Goal: Obtain resource: Download file/media

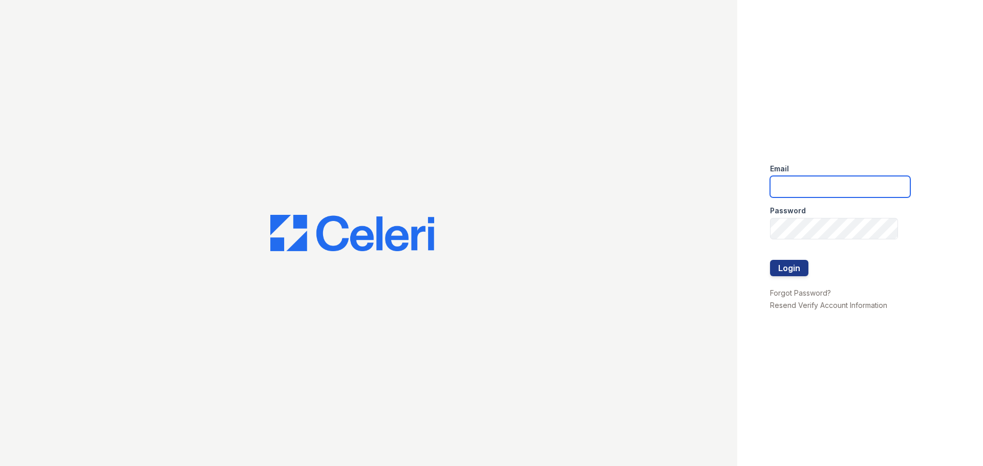
click at [845, 186] on input "email" at bounding box center [840, 186] width 140 height 21
type input "kgradney@trinity-pm.com"
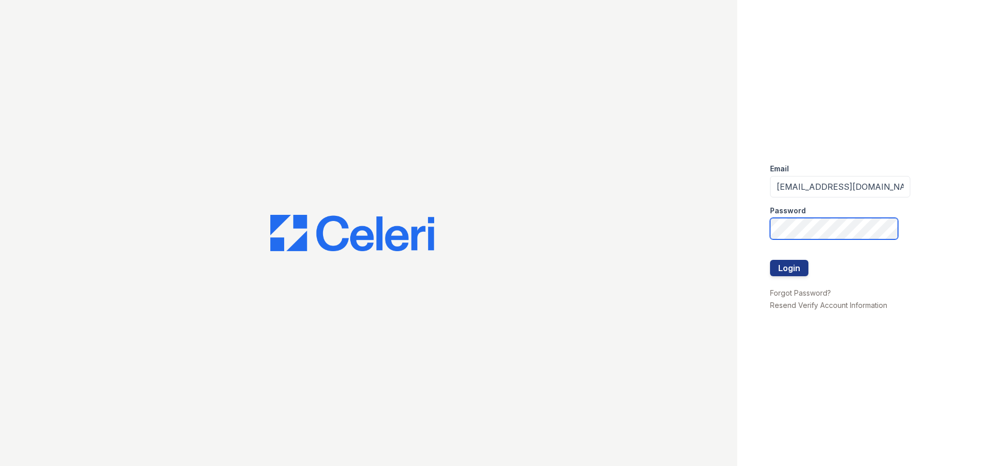
click at [770, 260] on button "Login" at bounding box center [789, 268] width 38 height 16
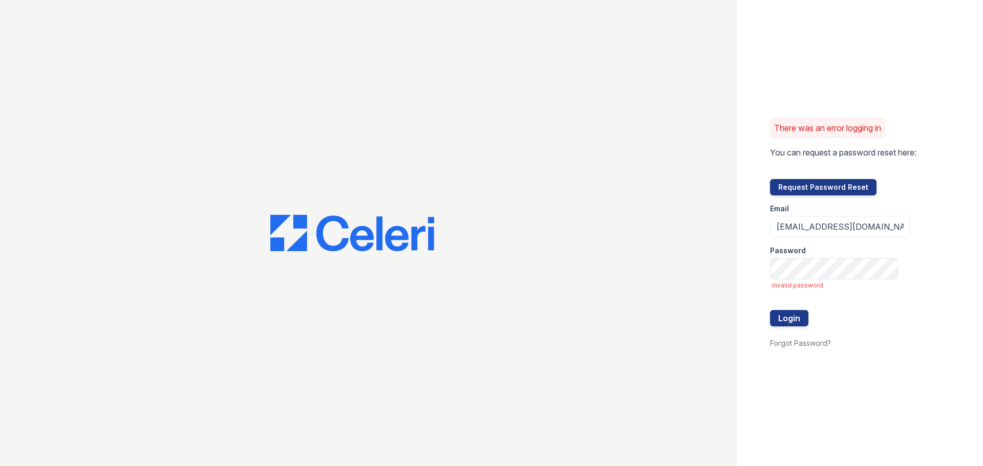
click at [812, 280] on form "Email [EMAIL_ADDRESS][DOMAIN_NAME] Password invalid password Login" at bounding box center [840, 265] width 140 height 141
click at [770, 310] on button "Login" at bounding box center [789, 318] width 38 height 16
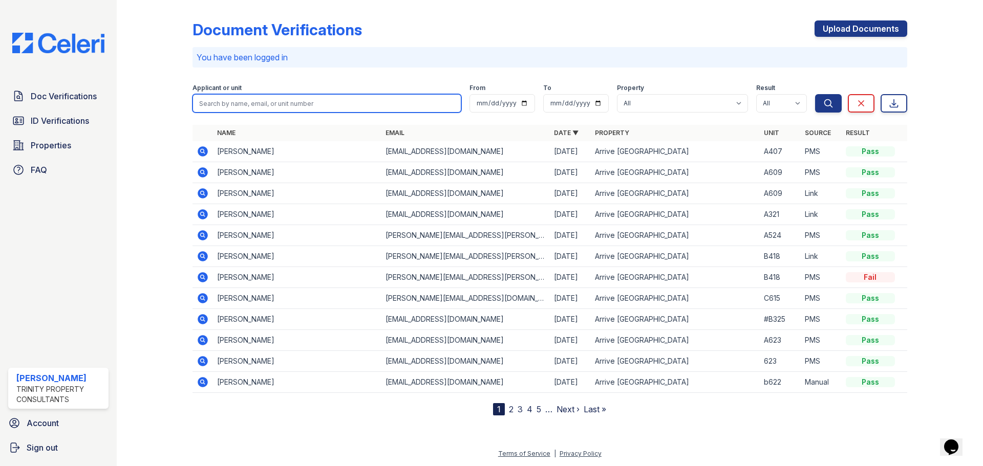
drag, startPoint x: 280, startPoint y: 99, endPoint x: 290, endPoint y: 91, distance: 12.7
click at [288, 93] on div "Applicant or unit" at bounding box center [326, 98] width 269 height 29
type input "buckley"
click at [815, 94] on button "Search" at bounding box center [828, 103] width 27 height 18
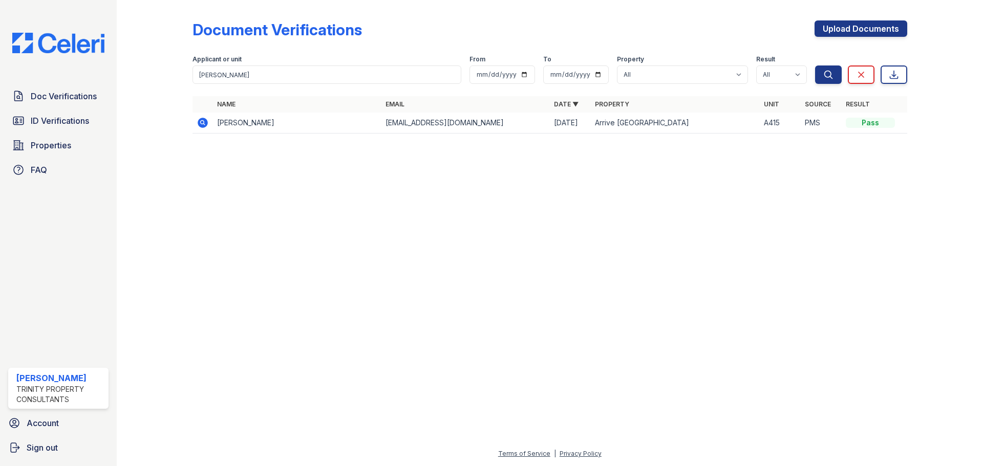
click at [203, 123] on icon at bounding box center [202, 122] width 3 height 3
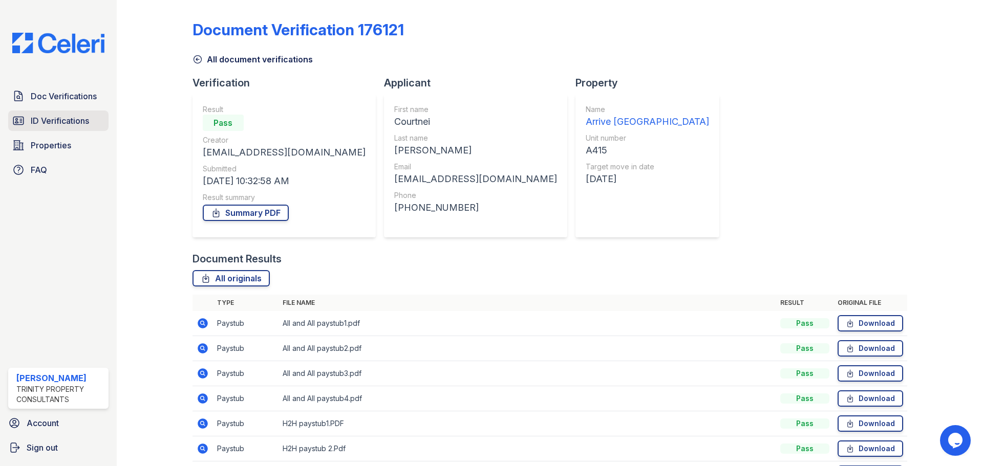
click at [59, 117] on span "ID Verifications" at bounding box center [60, 121] width 58 height 12
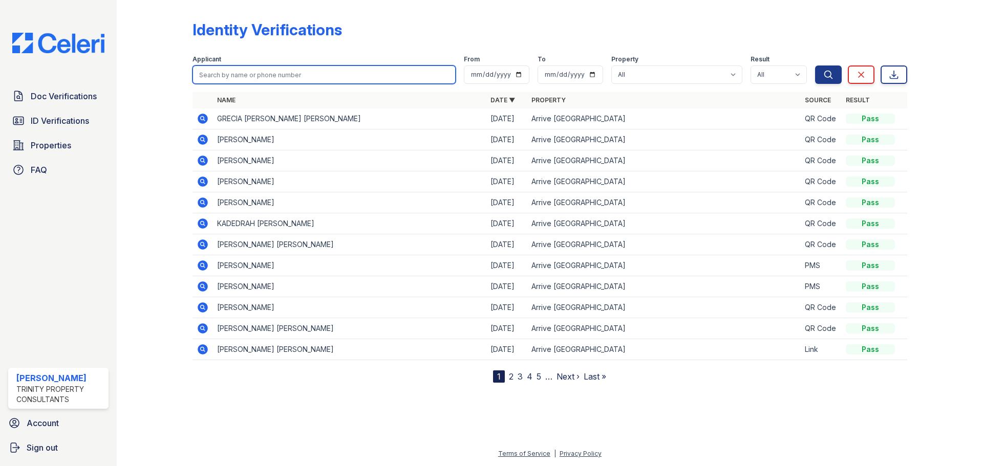
click at [253, 69] on input "search" at bounding box center [323, 75] width 263 height 18
type input "buckley"
click at [815, 66] on button "Search" at bounding box center [828, 75] width 27 height 18
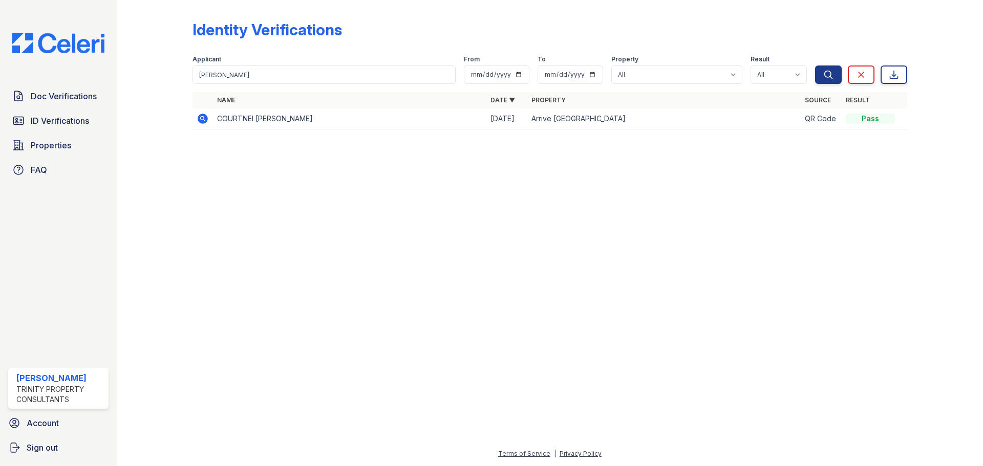
click at [203, 119] on icon at bounding box center [202, 118] width 3 height 3
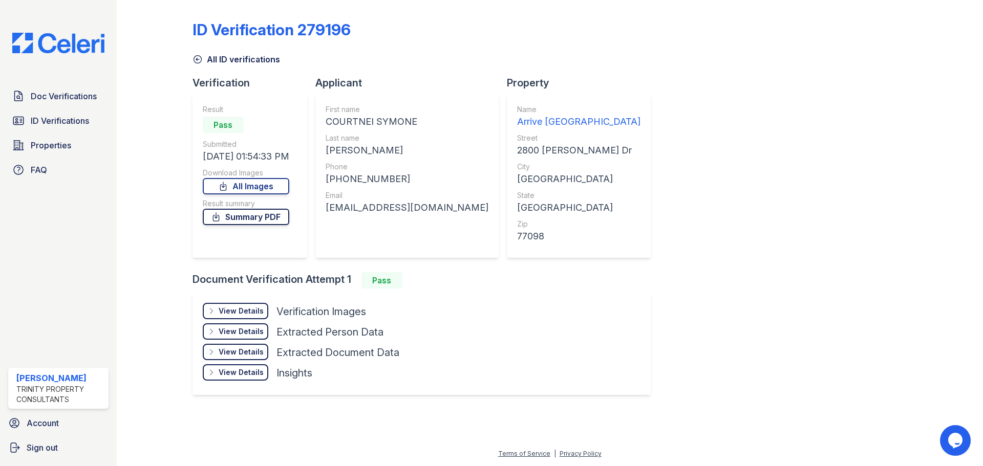
click at [238, 219] on link "Summary PDF" at bounding box center [246, 217] width 86 height 16
